Goal: Information Seeking & Learning: Learn about a topic

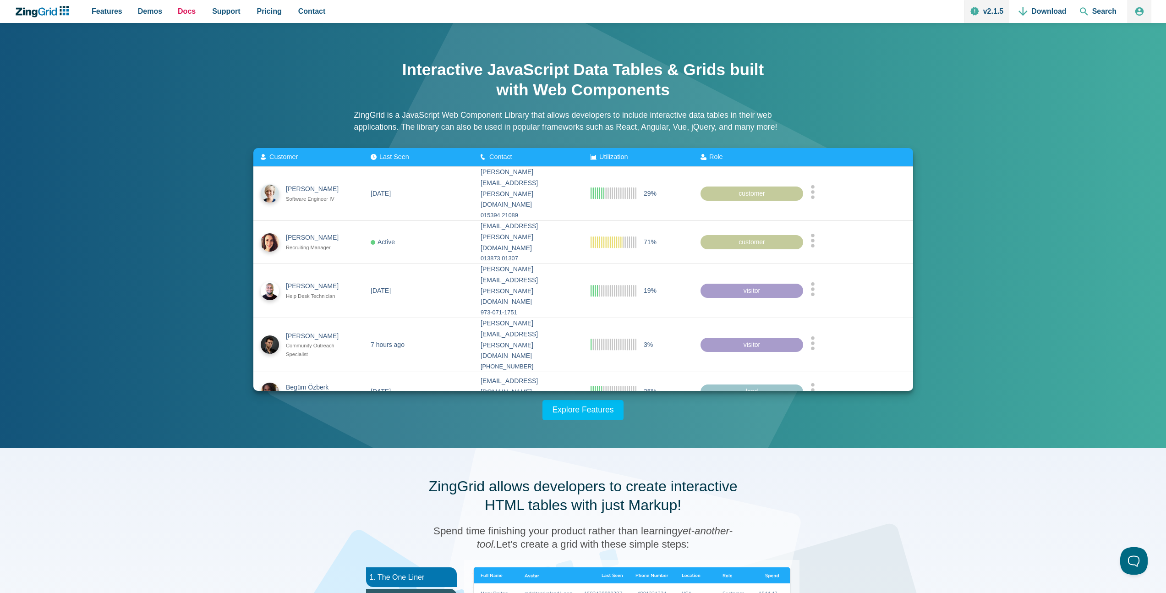
click at [189, 13] on span "Docs" at bounding box center [187, 11] width 18 height 12
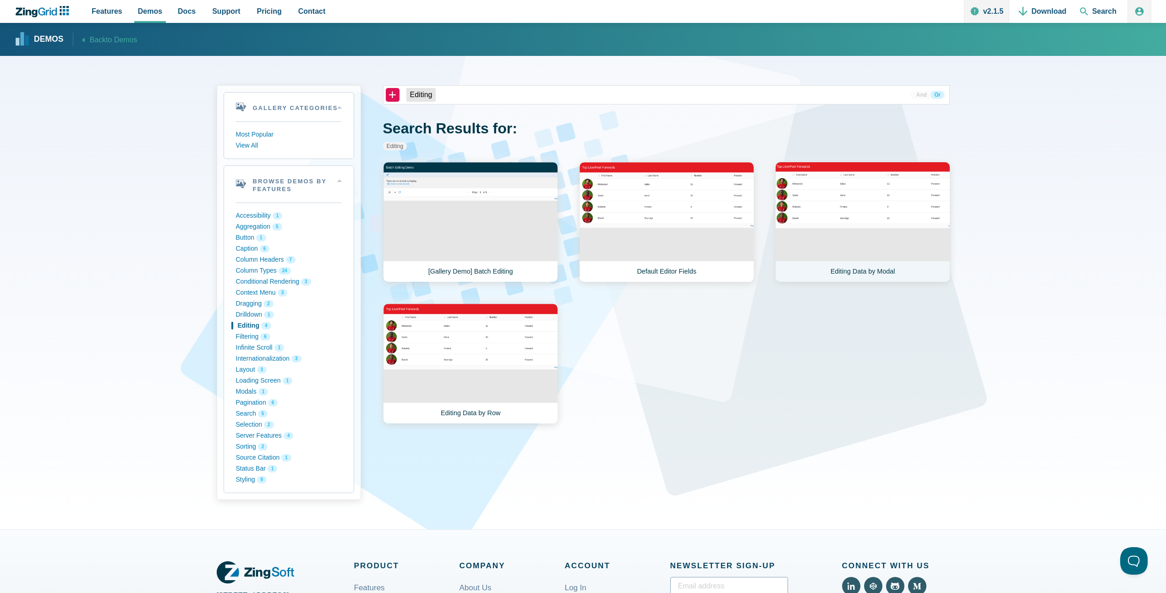
click at [836, 242] on link "Editing Data by Modal" at bounding box center [862, 222] width 175 height 120
click at [462, 365] on link "Editing Data by Row" at bounding box center [470, 363] width 175 height 120
click at [528, 240] on link "[Gallery Demo] Batch Editing" at bounding box center [470, 222] width 175 height 120
click at [833, 217] on link "Editing Data by Modal" at bounding box center [862, 222] width 175 height 120
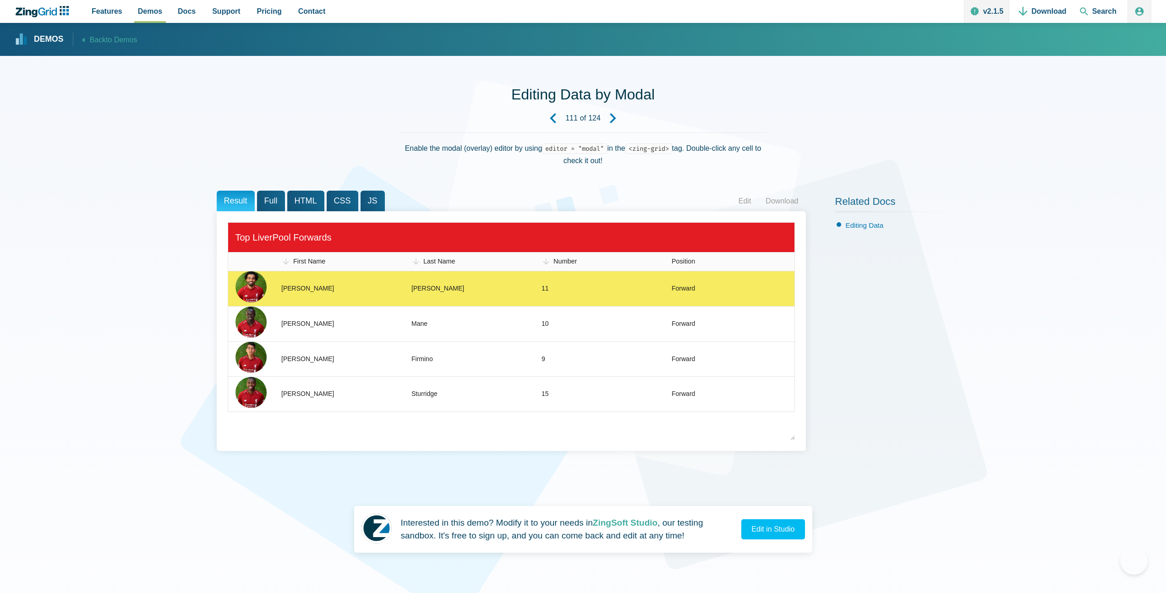
click at [611, 291] on zg-cell "11" at bounding box center [599, 288] width 130 height 35
click at [343, 282] on zg-cell "[PERSON_NAME]" at bounding box center [339, 288] width 130 height 35
click at [343, 282] on zg-cell "Mohamed" at bounding box center [339, 288] width 130 height 35
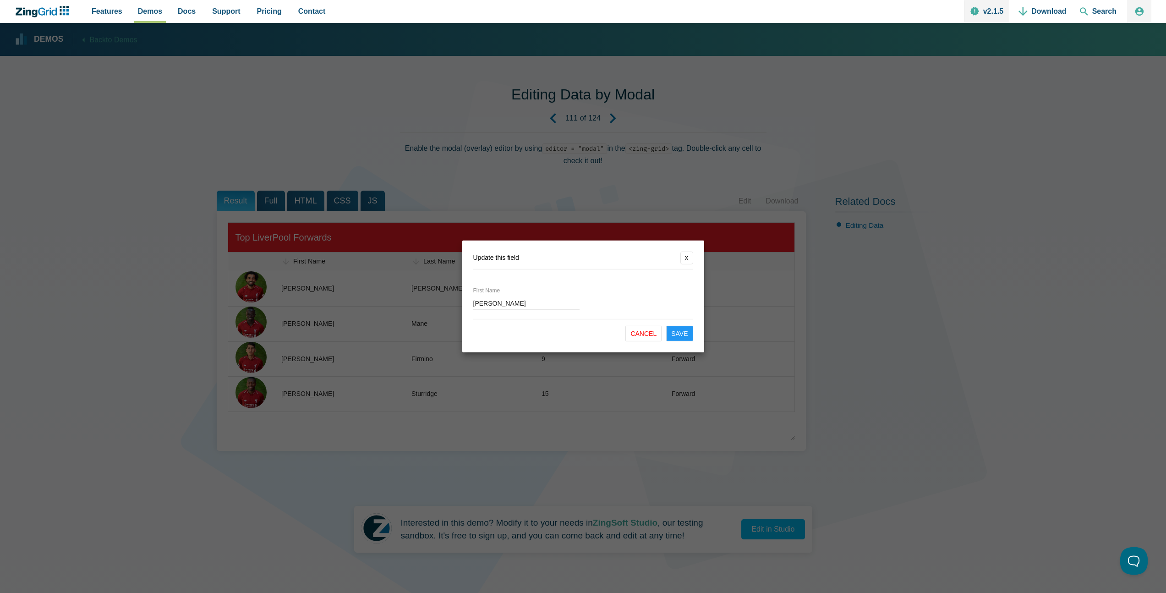
click at [690, 259] on button "X" at bounding box center [686, 257] width 13 height 13
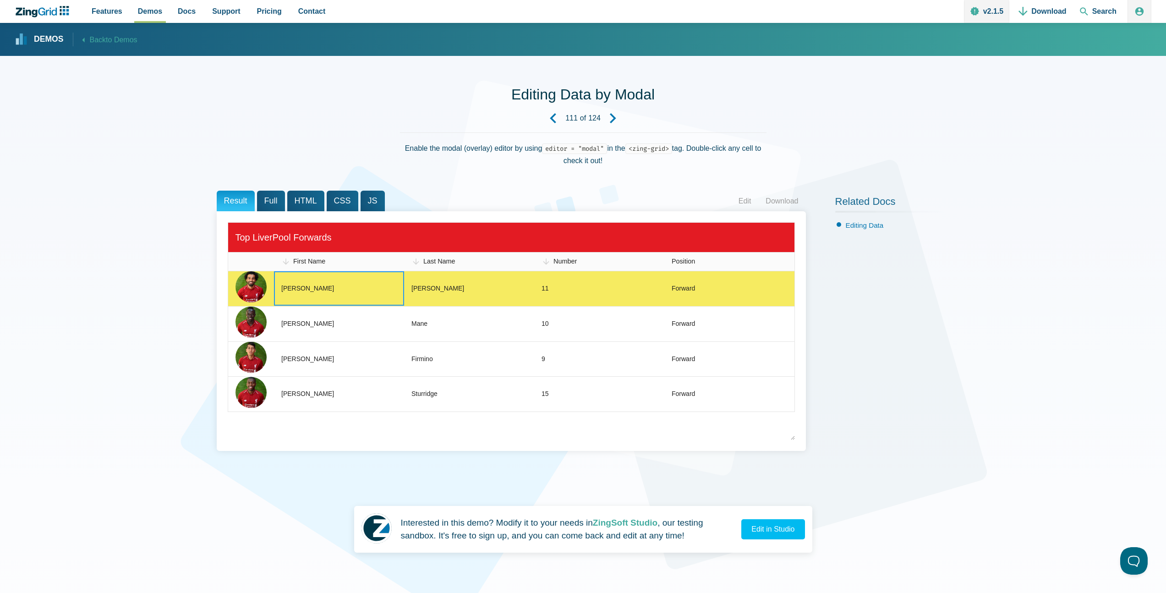
click at [461, 281] on zg-cell "[PERSON_NAME]" at bounding box center [469, 288] width 130 height 35
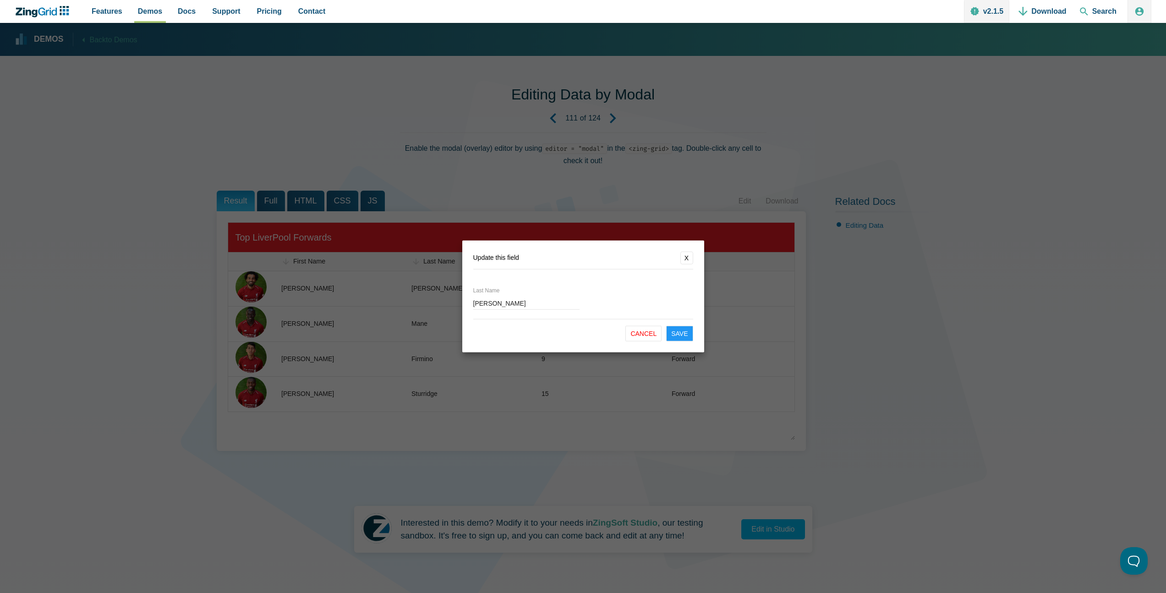
click at [691, 254] on button "X" at bounding box center [686, 257] width 13 height 13
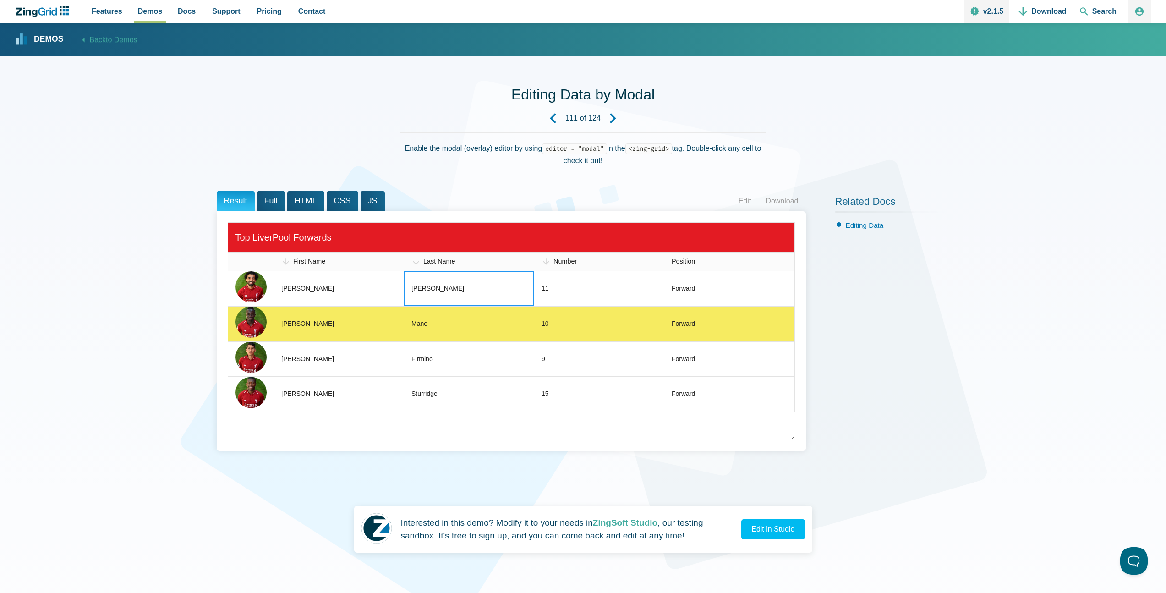
click at [316, 297] on zg-cell "[PERSON_NAME]" at bounding box center [339, 288] width 130 height 35
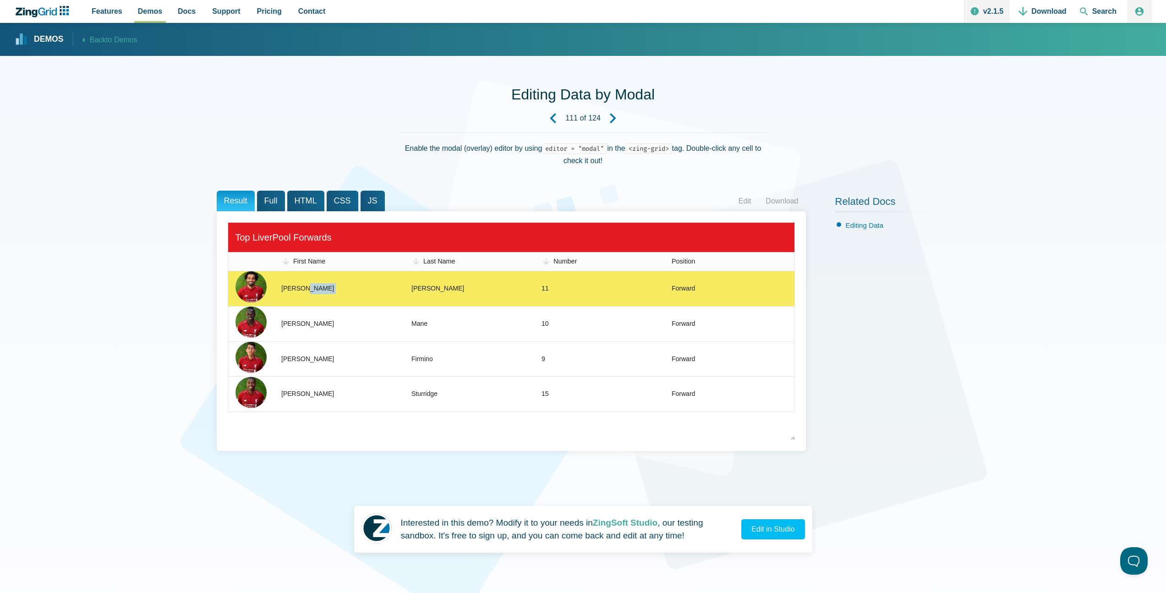
click at [316, 297] on zg-cell "[PERSON_NAME]" at bounding box center [339, 288] width 130 height 35
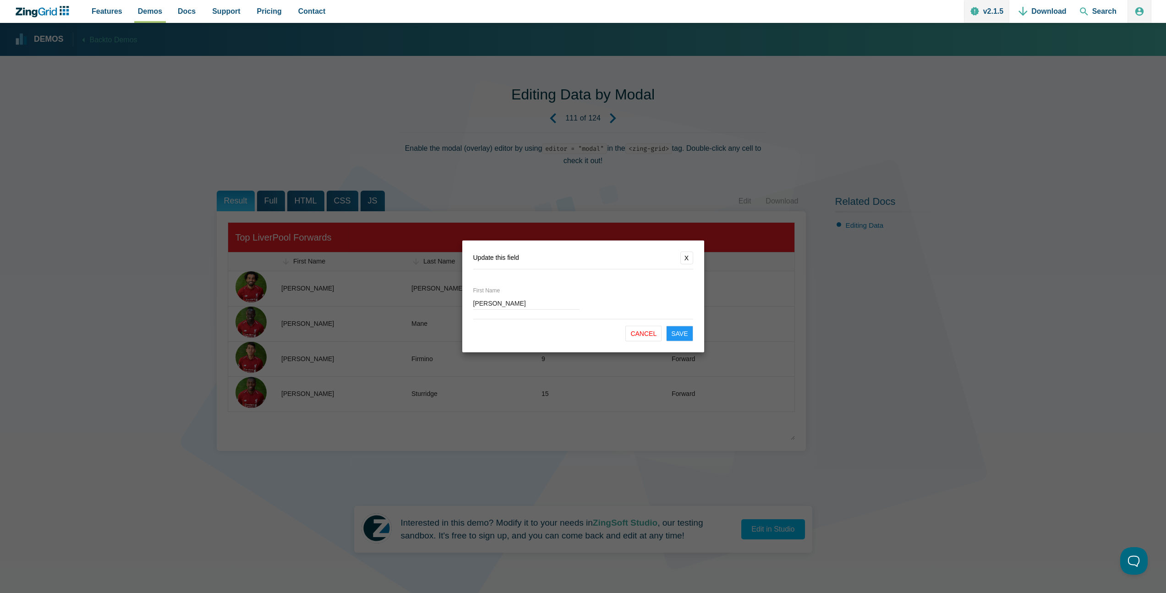
click at [690, 261] on button "X" at bounding box center [686, 257] width 13 height 13
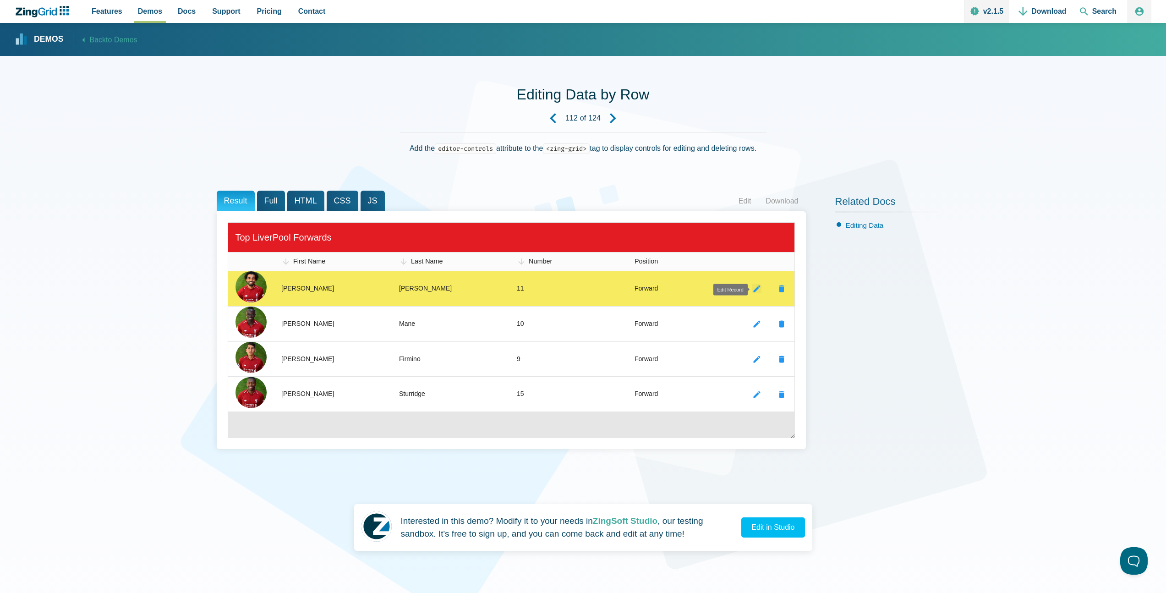
click at [756, 288] on zg-icon "editrecord" at bounding box center [756, 288] width 9 height 9
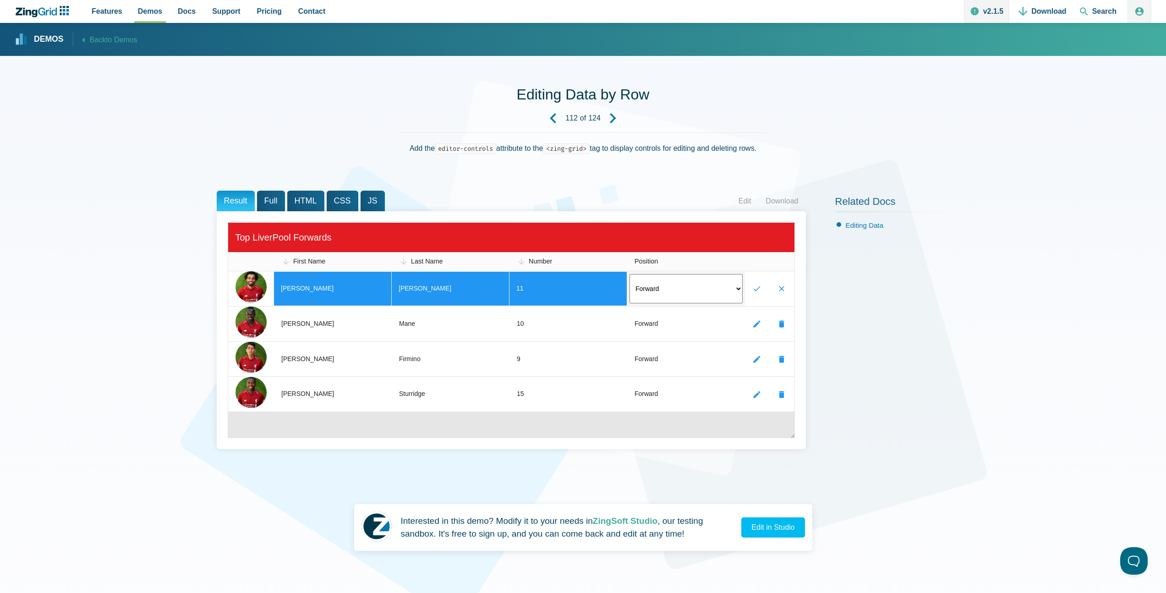
scroll to position [2, 0]
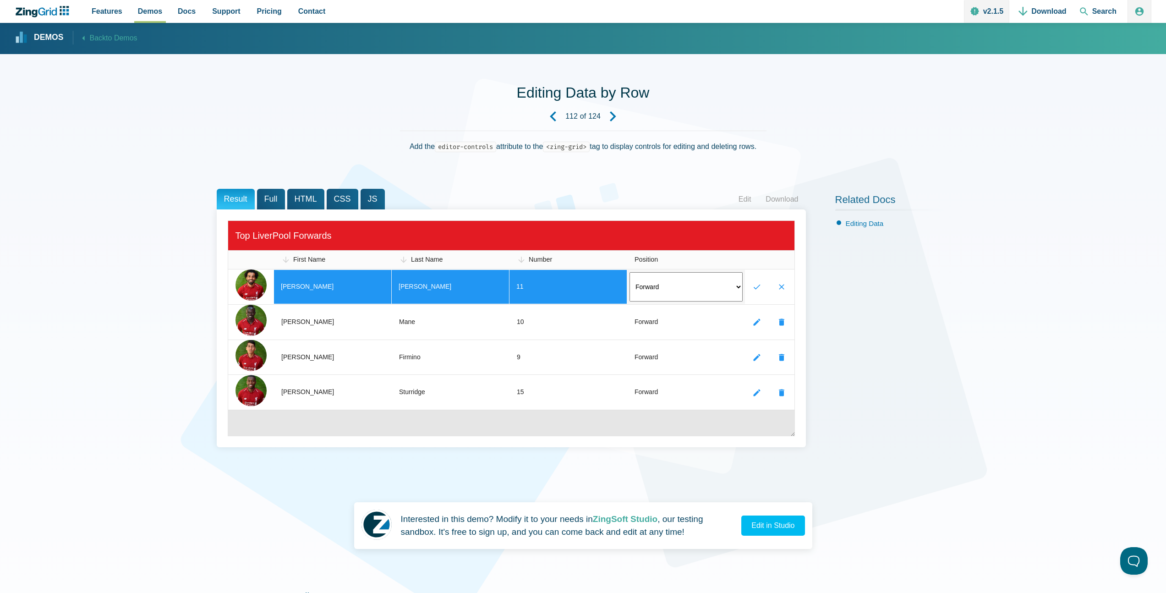
click at [897, 323] on div "Related Docs Editing Data" at bounding box center [892, 325] width 114 height 272
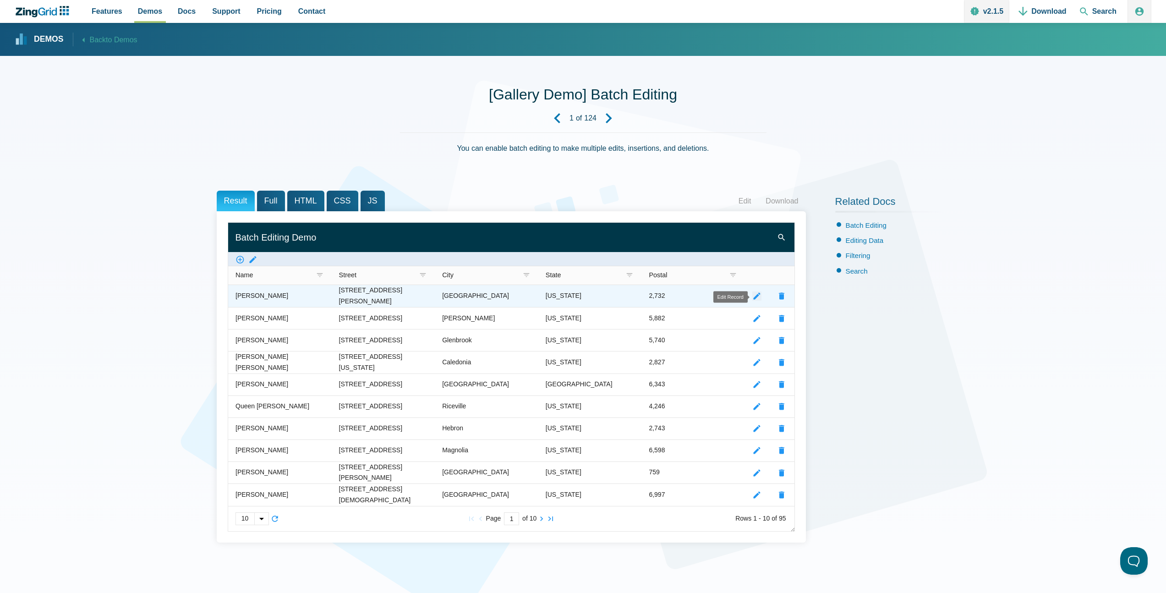
click at [756, 297] on zg-icon "editrecord" at bounding box center [756, 295] width 9 height 9
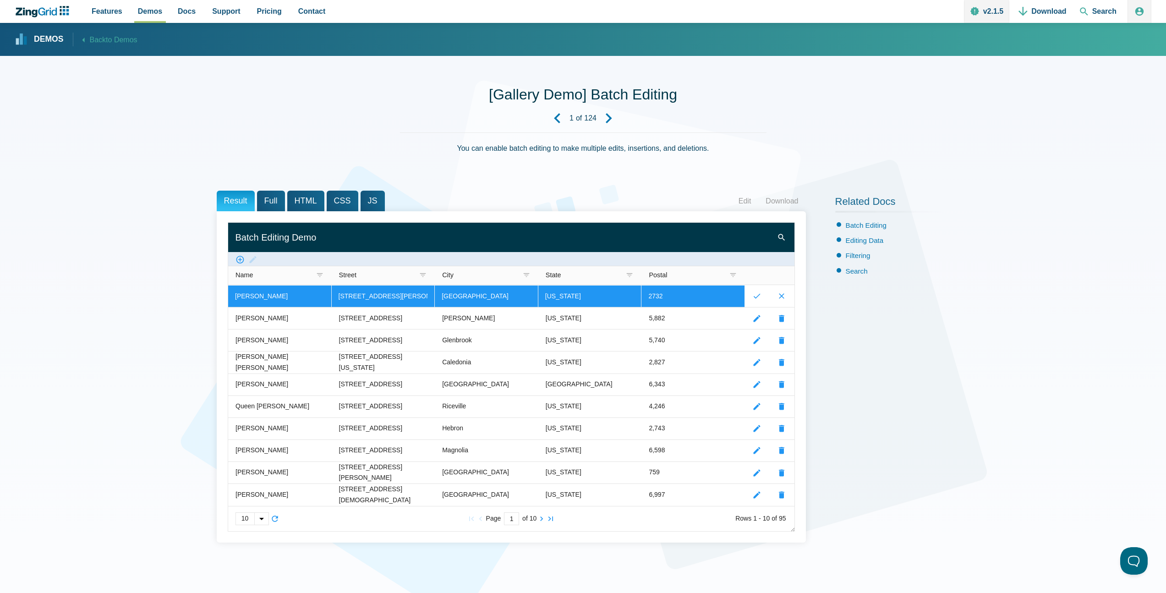
click at [874, 305] on div "Related Docs Batch Editing Editing Data Filtering Search" at bounding box center [892, 373] width 114 height 365
